Goal: Information Seeking & Learning: Compare options

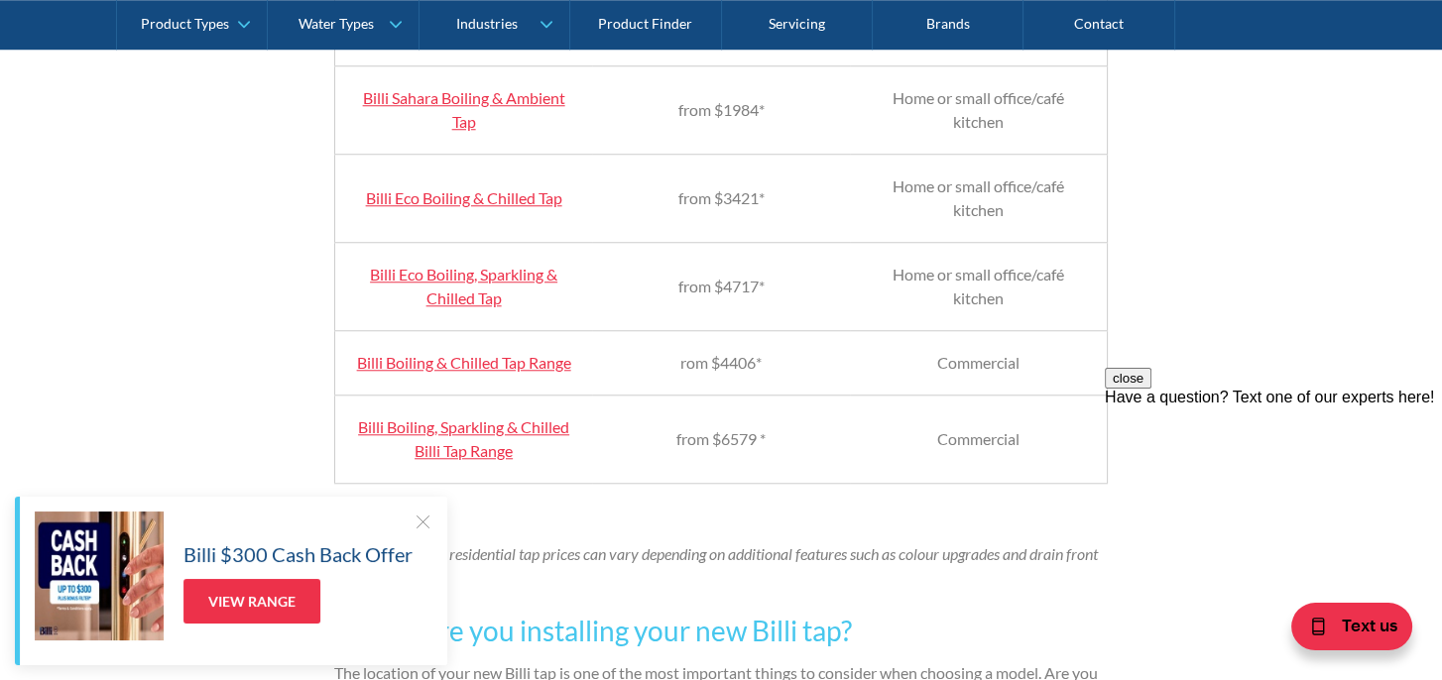
scroll to position [2281, 0]
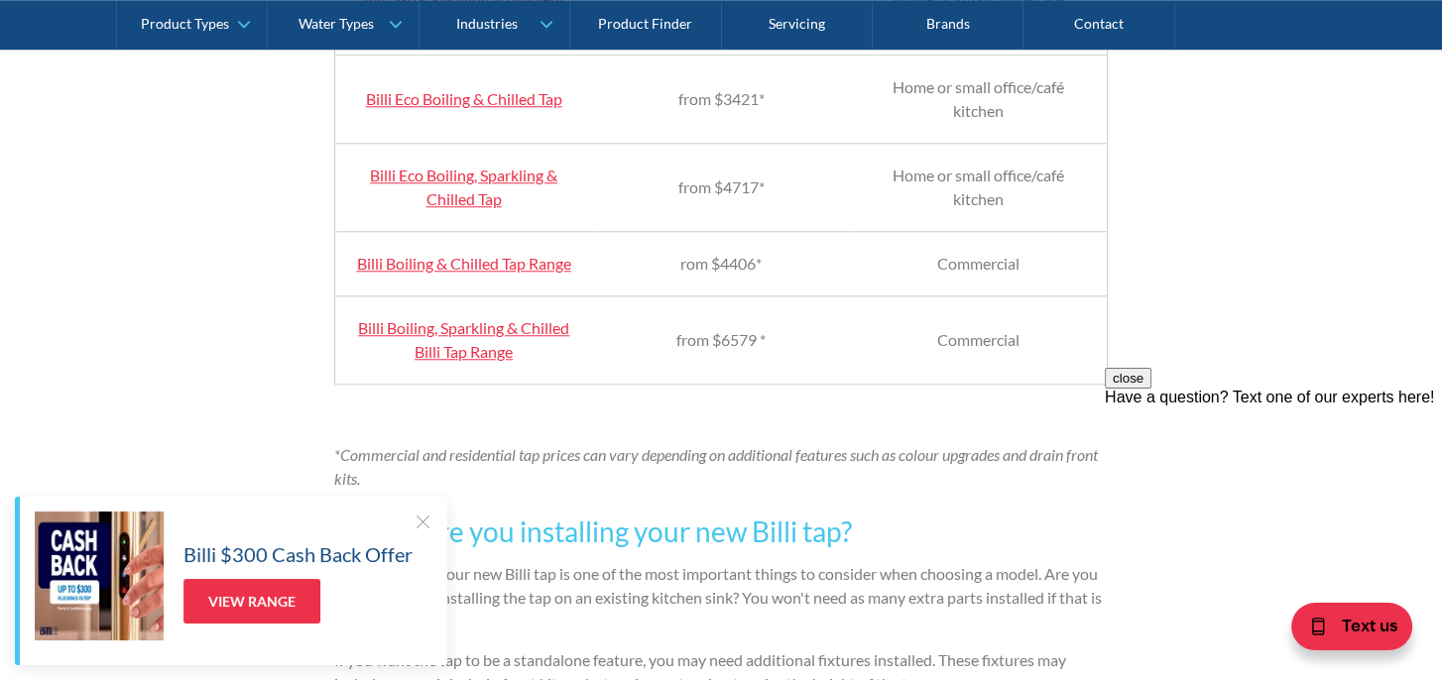
click at [493, 361] on link "Billi Boiling, Sparkling & Chilled Billi Tap Range" at bounding box center [463, 339] width 211 height 43
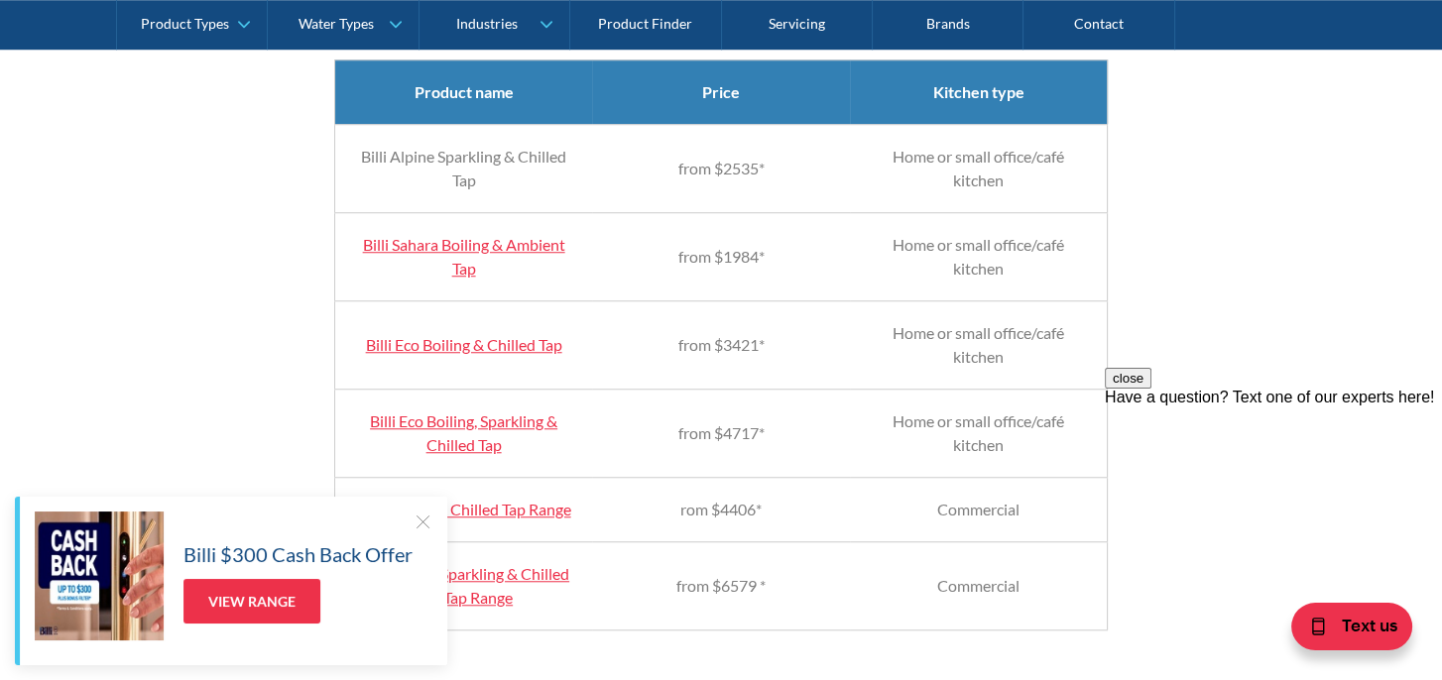
scroll to position [2182, 0]
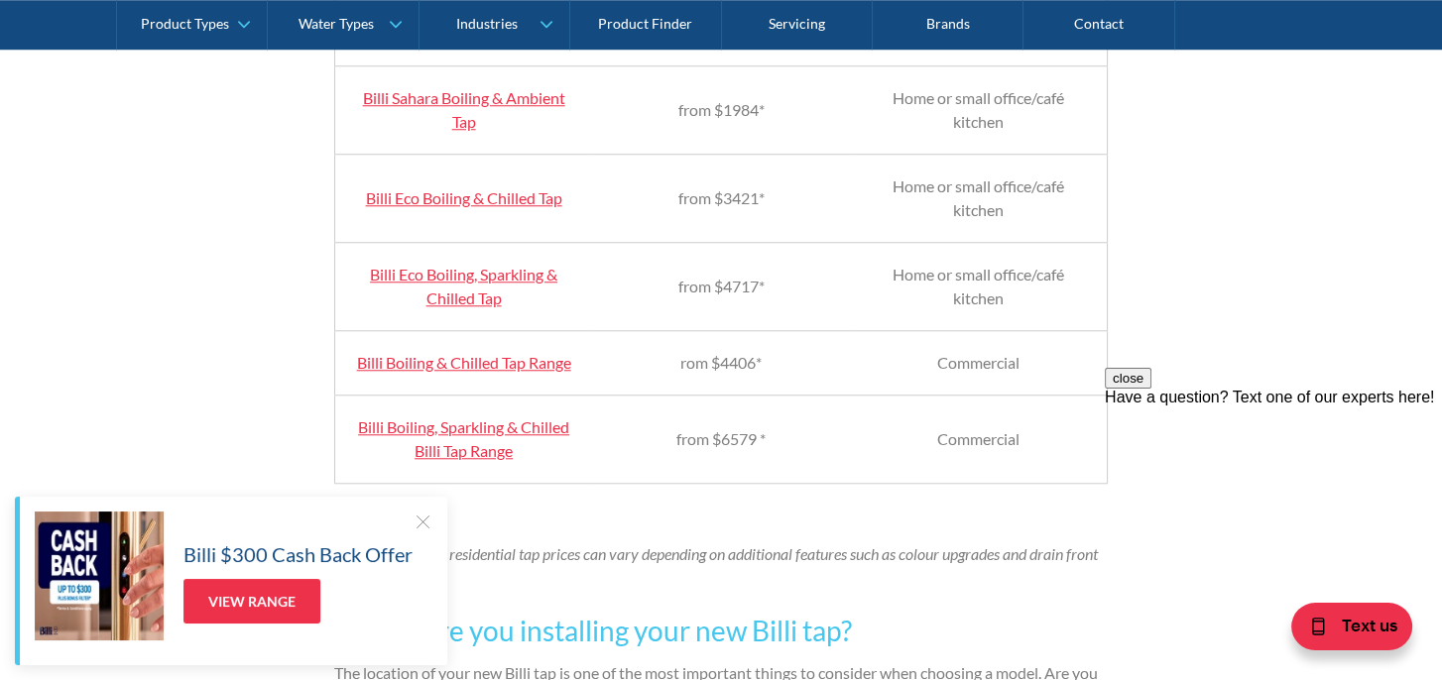
click at [495, 301] on link "Billi Eco Boiling, Sparkling & Chilled Tap" at bounding box center [463, 286] width 187 height 43
click at [478, 460] on link "Billi Boiling, Sparkling & Chilled Billi Tap Range" at bounding box center [463, 438] width 211 height 43
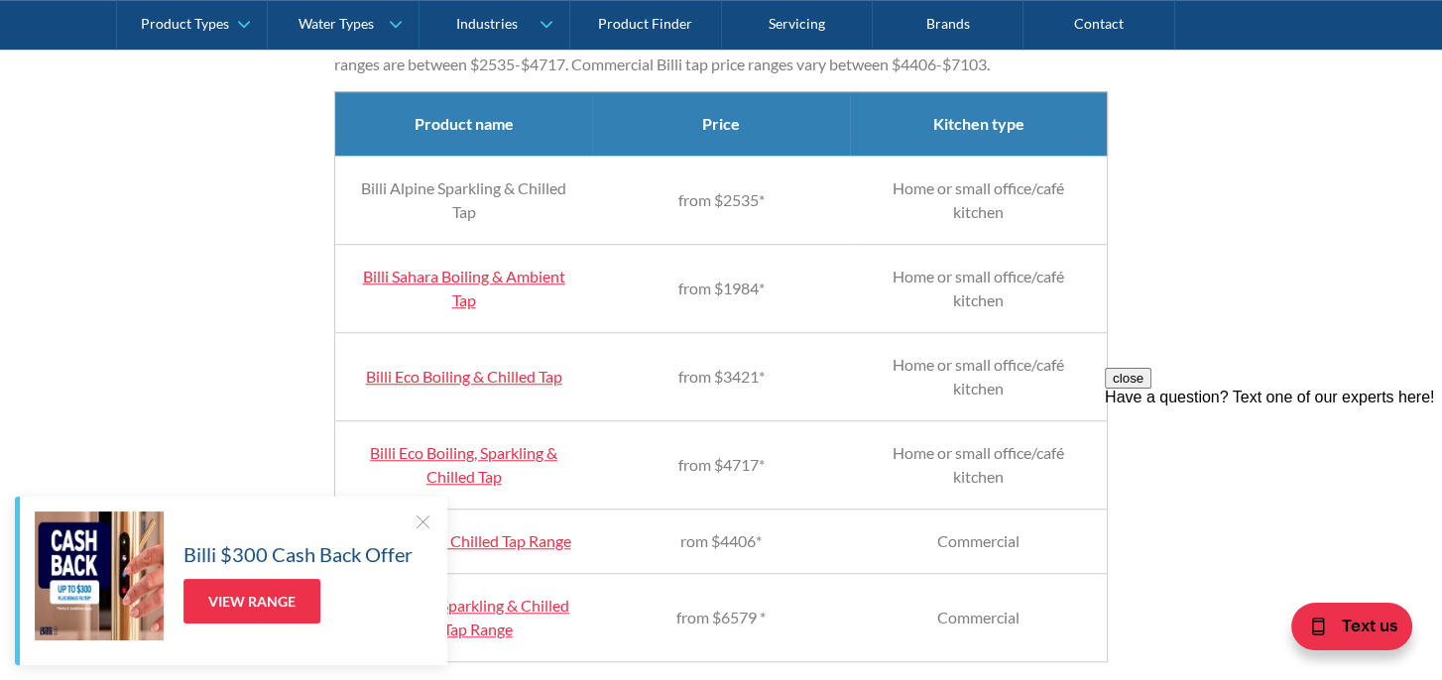
scroll to position [1983, 0]
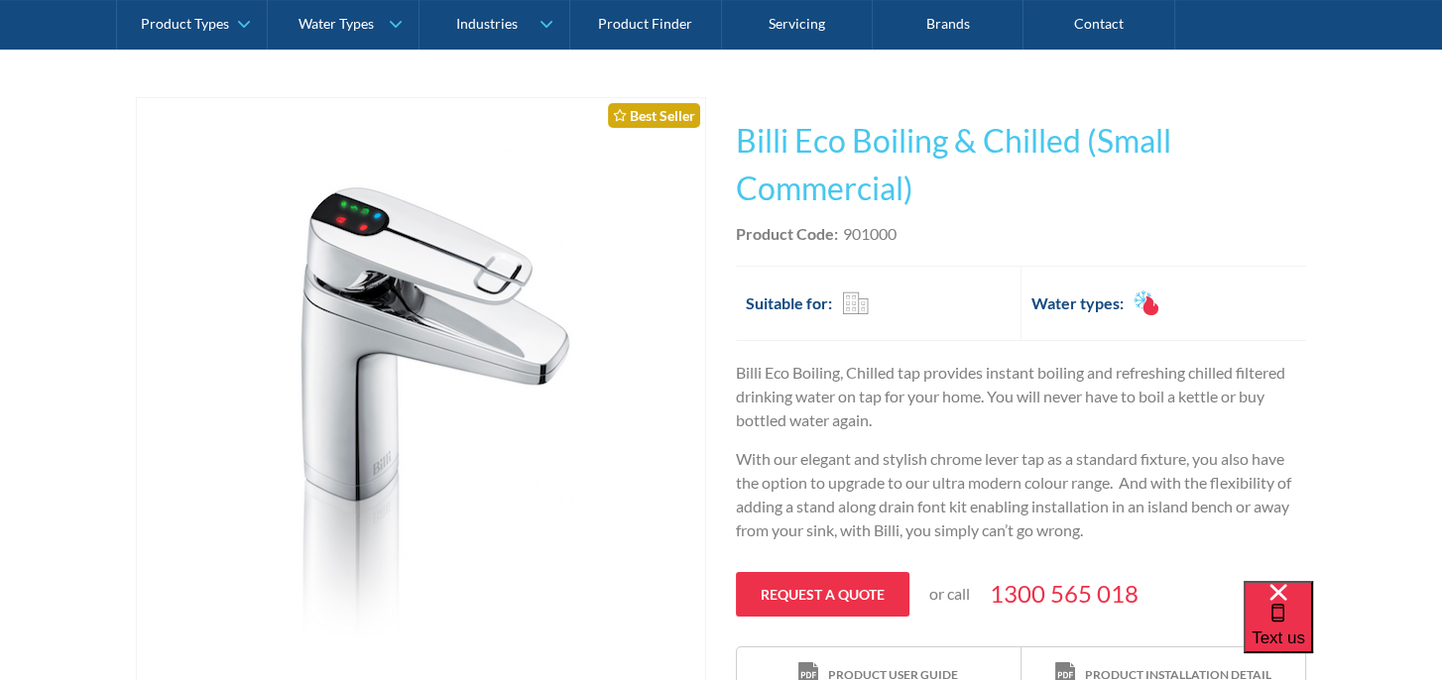
scroll to position [397, 0]
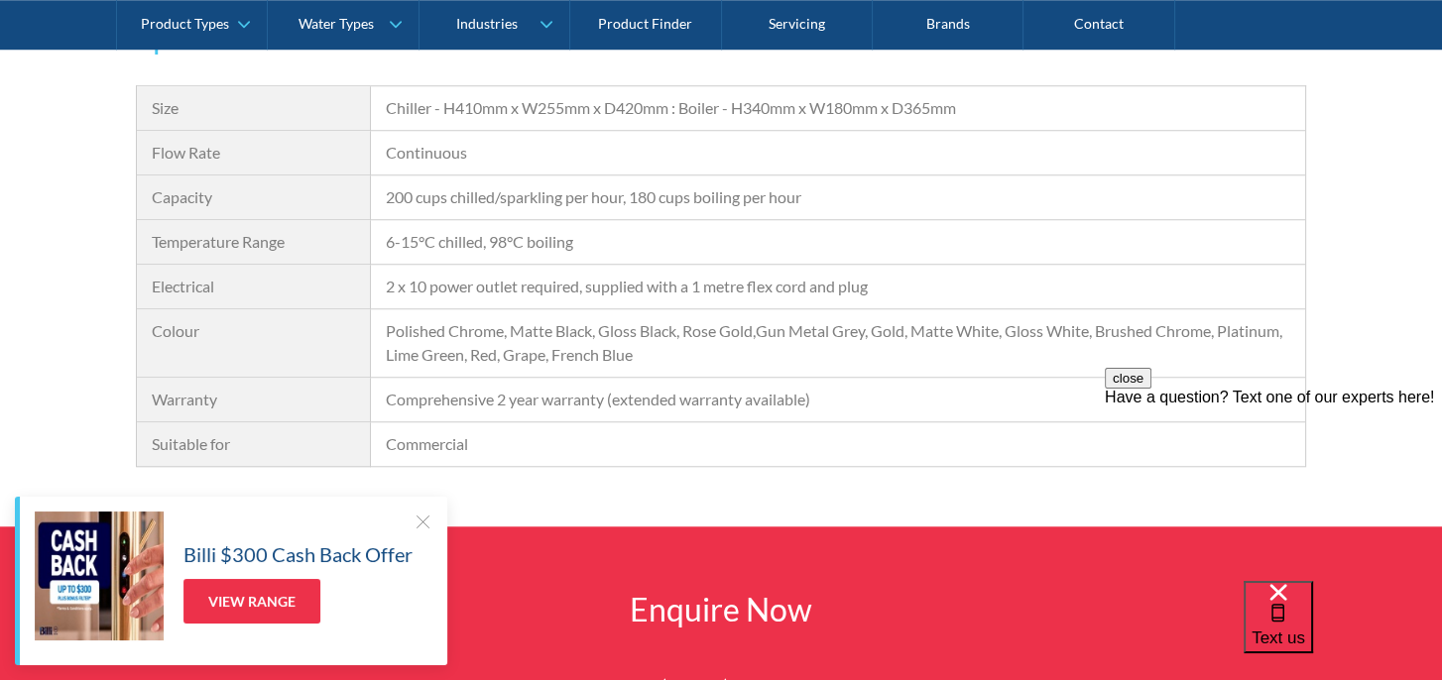
scroll to position [2182, 0]
